Goal: Task Accomplishment & Management: Use online tool/utility

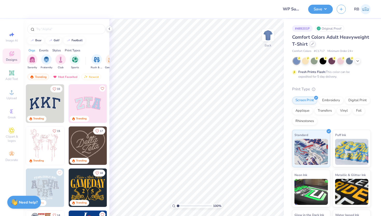
click at [312, 43] on icon at bounding box center [312, 43] width 3 height 3
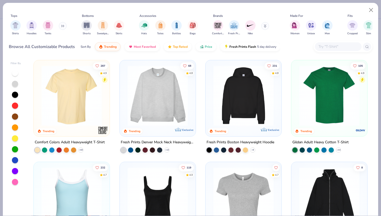
click at [328, 47] on input "text" at bounding box center [338, 47] width 40 height 6
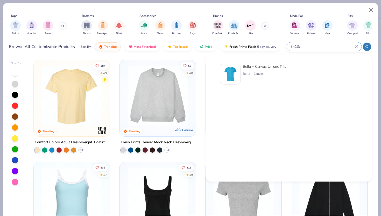
type input "3413c"
click at [264, 72] on div "Bella + Canvas" at bounding box center [265, 73] width 44 height 5
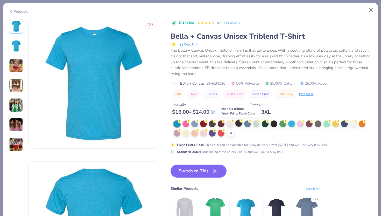
click at [240, 123] on div at bounding box center [238, 123] width 7 height 7
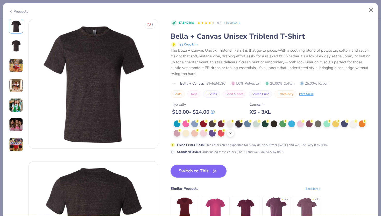
click at [230, 135] on div "+ 21" at bounding box center [230, 133] width 8 height 8
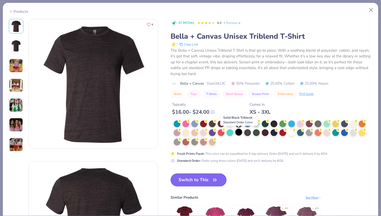
click at [239, 133] on div at bounding box center [238, 131] width 7 height 7
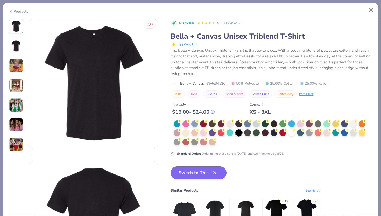
click at [194, 177] on button "Switch to This" at bounding box center [198, 172] width 56 height 13
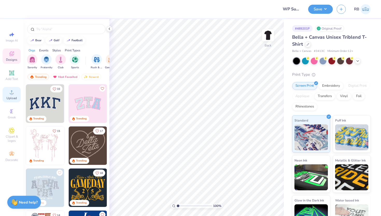
click at [11, 98] on span "Upload" at bounding box center [11, 98] width 10 height 4
